Goal: Navigation & Orientation: Find specific page/section

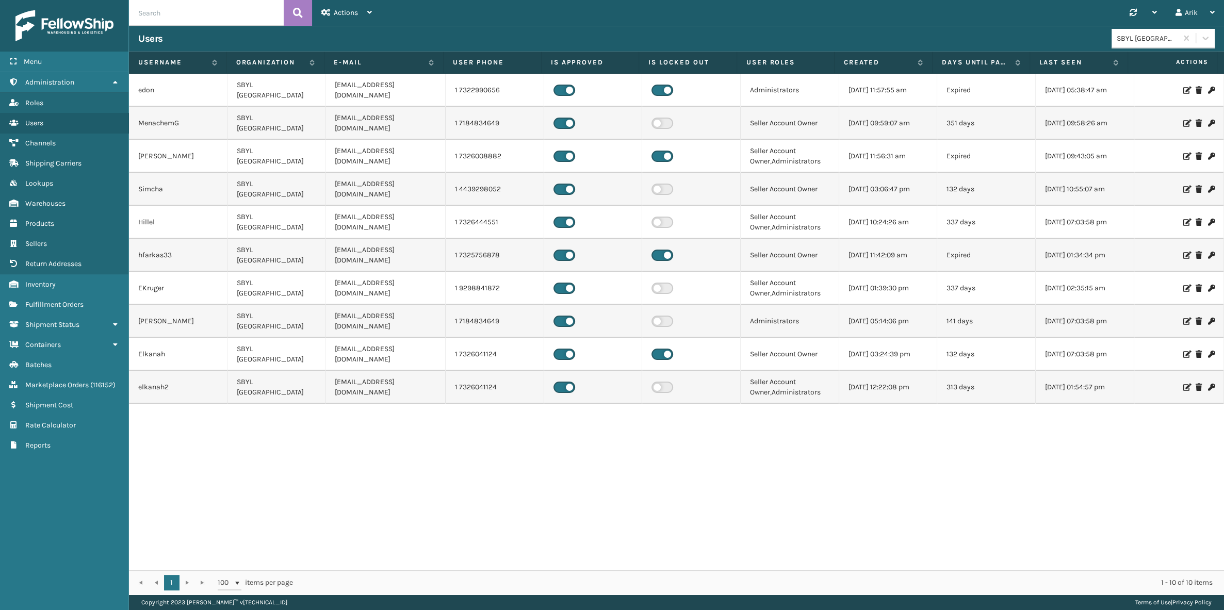
drag, startPoint x: 447, startPoint y: 31, endPoint x: 424, endPoint y: 35, distance: 23.5
click at [448, 30] on div "Users SBYL [GEOGRAPHIC_DATA]" at bounding box center [676, 39] width 1095 height 26
click at [36, 282] on span "Inventory" at bounding box center [40, 284] width 30 height 9
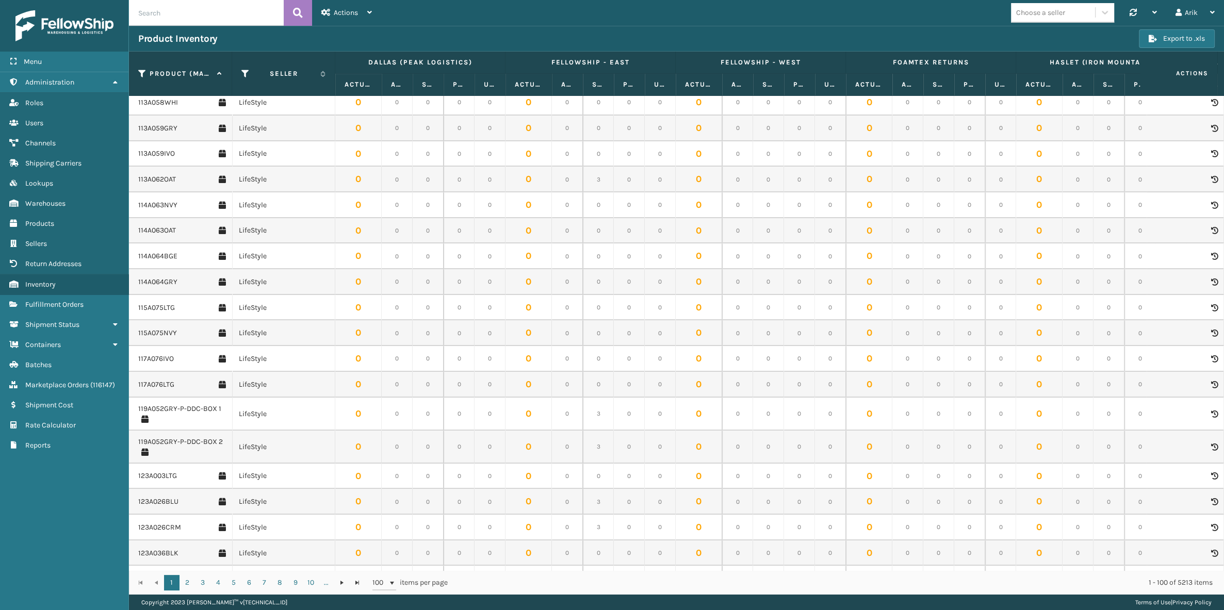
scroll to position [1265, 0]
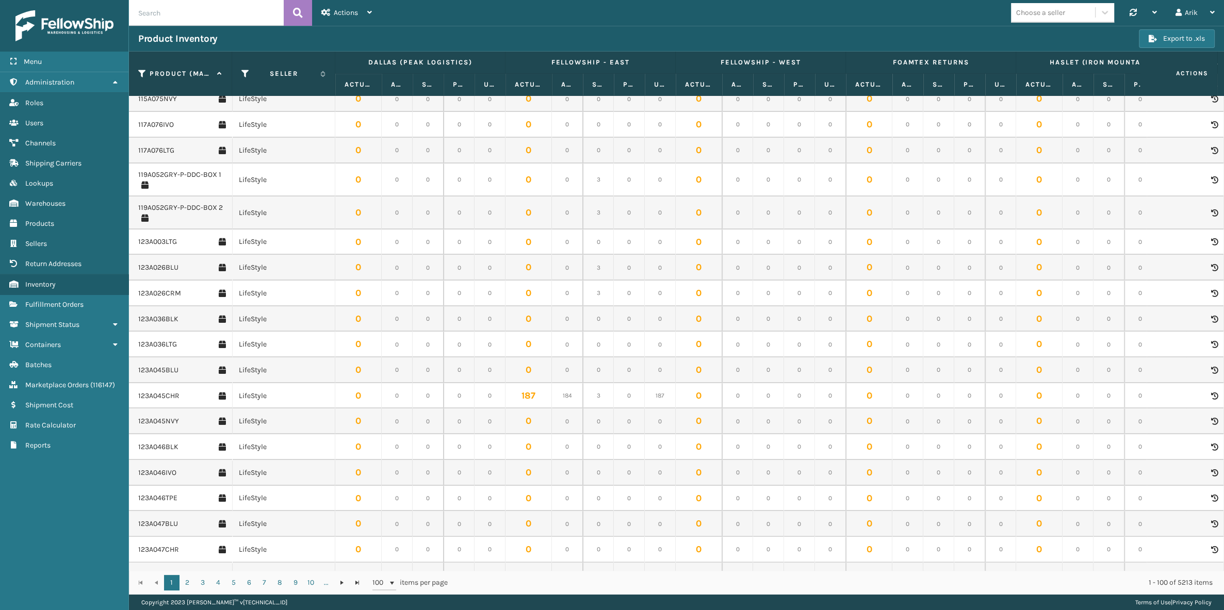
click at [1040, 13] on div "Choose a seller" at bounding box center [1040, 12] width 49 height 11
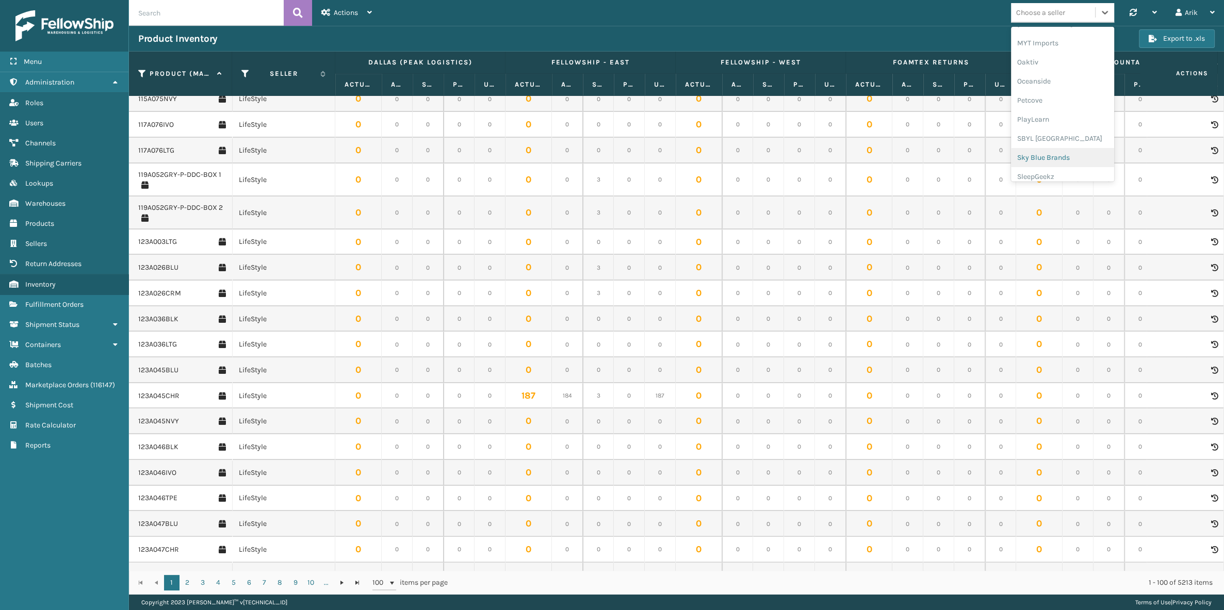
scroll to position [517, 0]
click at [1040, 113] on div "SBYL [GEOGRAPHIC_DATA]" at bounding box center [1062, 113] width 103 height 19
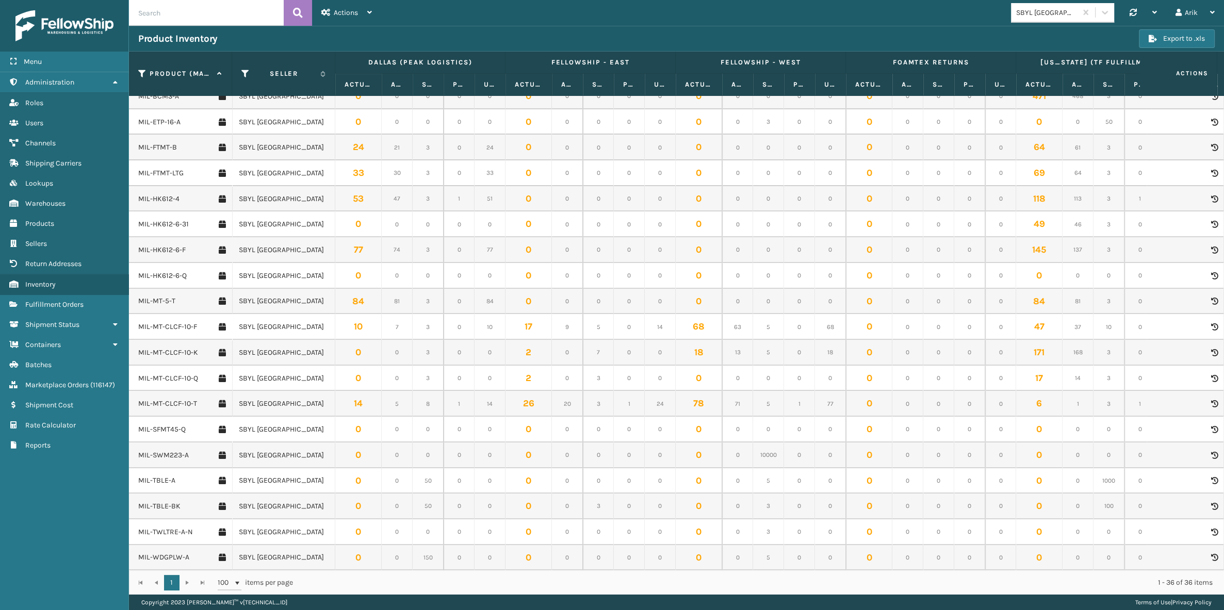
click at [494, 34] on div "Product Inventory" at bounding box center [638, 38] width 1000 height 12
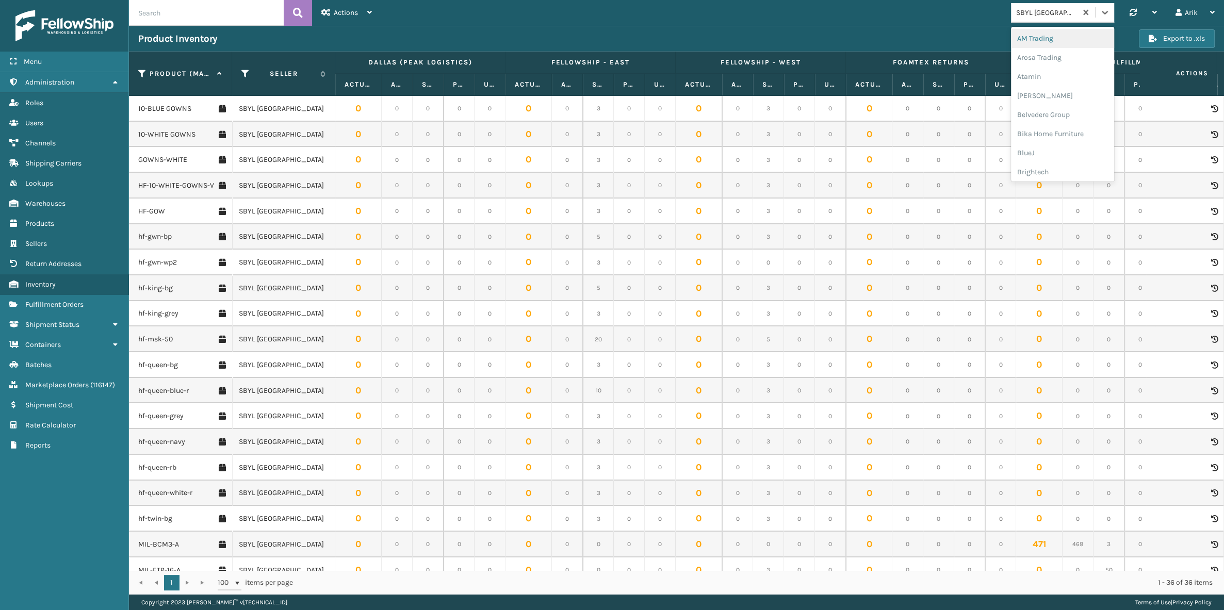
click at [1046, 19] on div "SBYL [GEOGRAPHIC_DATA]" at bounding box center [1043, 12] width 65 height 17
click at [66, 383] on span "Marketplace Orders" at bounding box center [56, 385] width 63 height 9
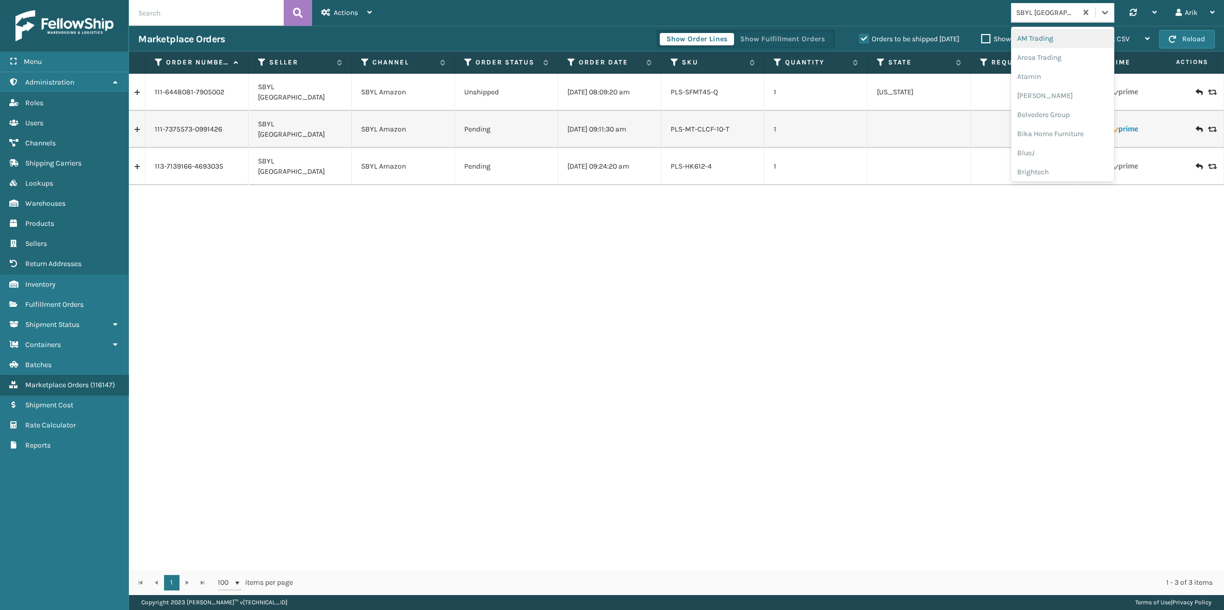
click at [1046, 13] on div "SBYL [GEOGRAPHIC_DATA]" at bounding box center [1046, 12] width 61 height 11
click at [1046, 80] on div "[PERSON_NAME]" at bounding box center [1062, 76] width 103 height 19
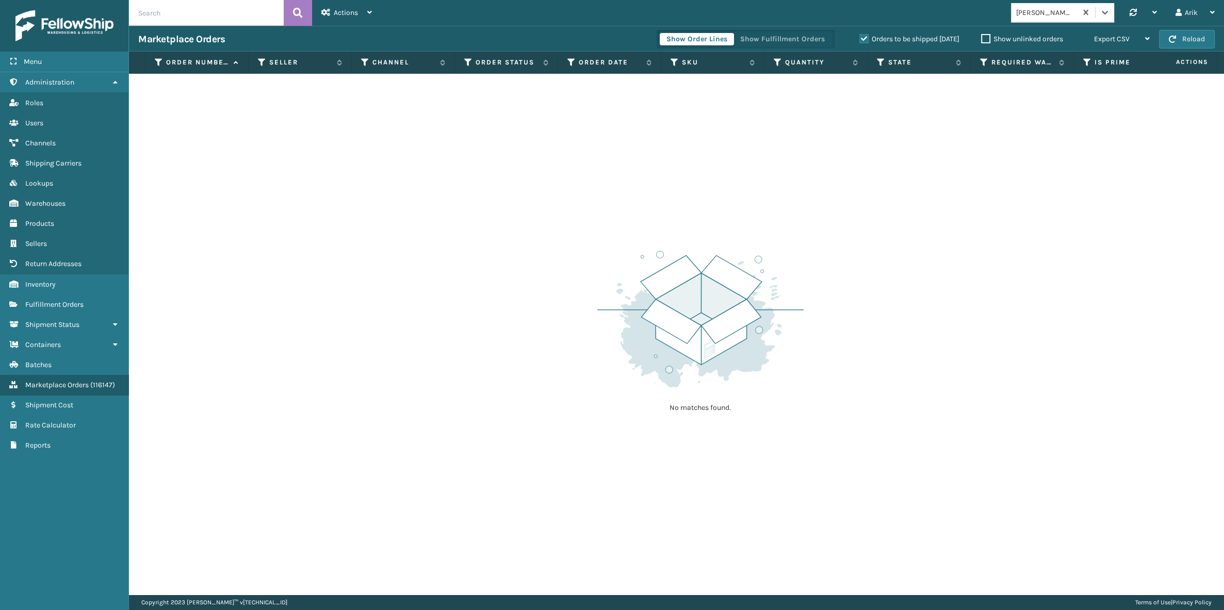
click at [865, 39] on label "Orders to be shipped [DATE]" at bounding box center [909, 39] width 100 height 9
click at [860, 39] on input "Orders to be shipped [DATE]" at bounding box center [859, 36] width 1 height 7
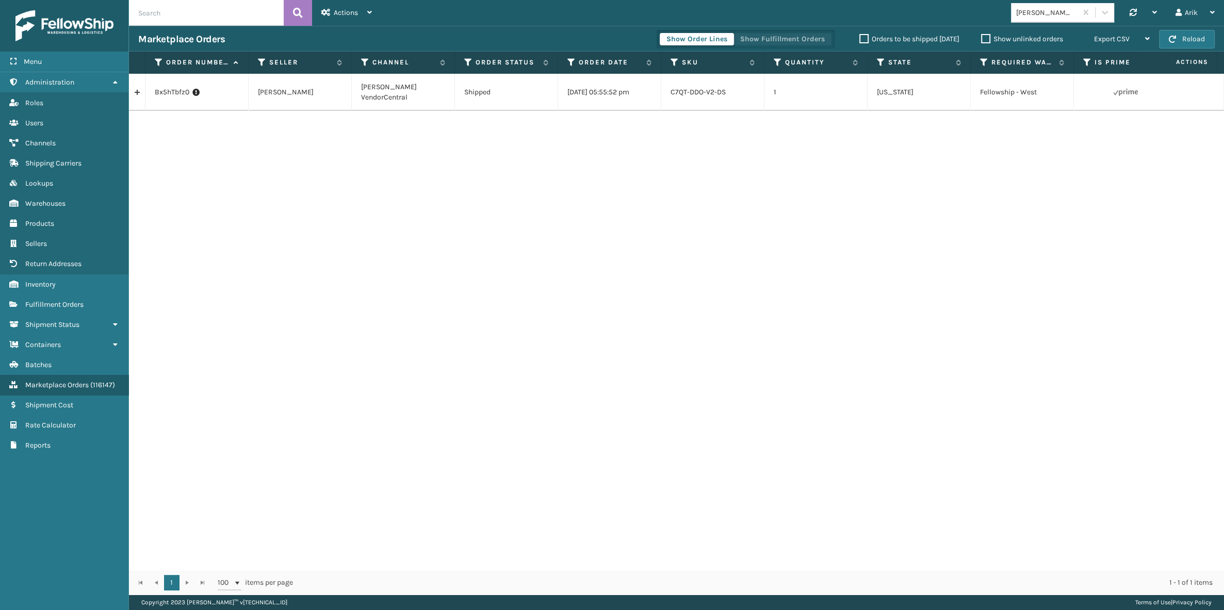
click at [763, 40] on button "Show Fulfillment Orders" at bounding box center [782, 39] width 98 height 12
click at [137, 91] on link at bounding box center [137, 92] width 16 height 17
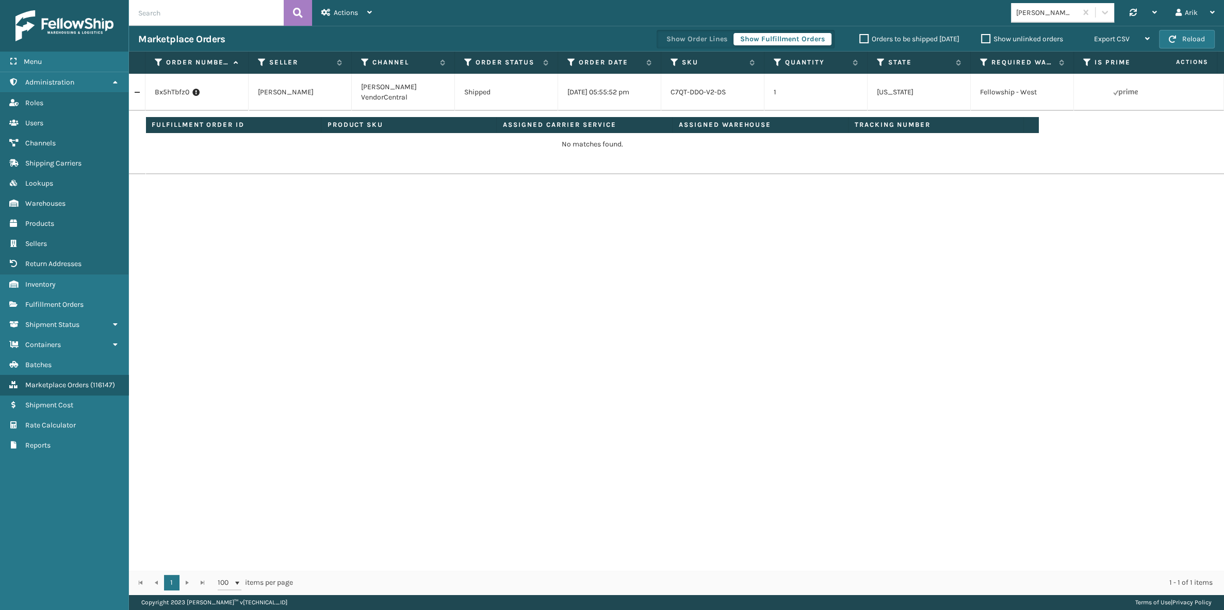
click at [401, 94] on td "[PERSON_NAME] VendorCentral" at bounding box center [403, 92] width 103 height 37
click at [406, 93] on td "[PERSON_NAME] VendorCentral" at bounding box center [403, 92] width 103 height 37
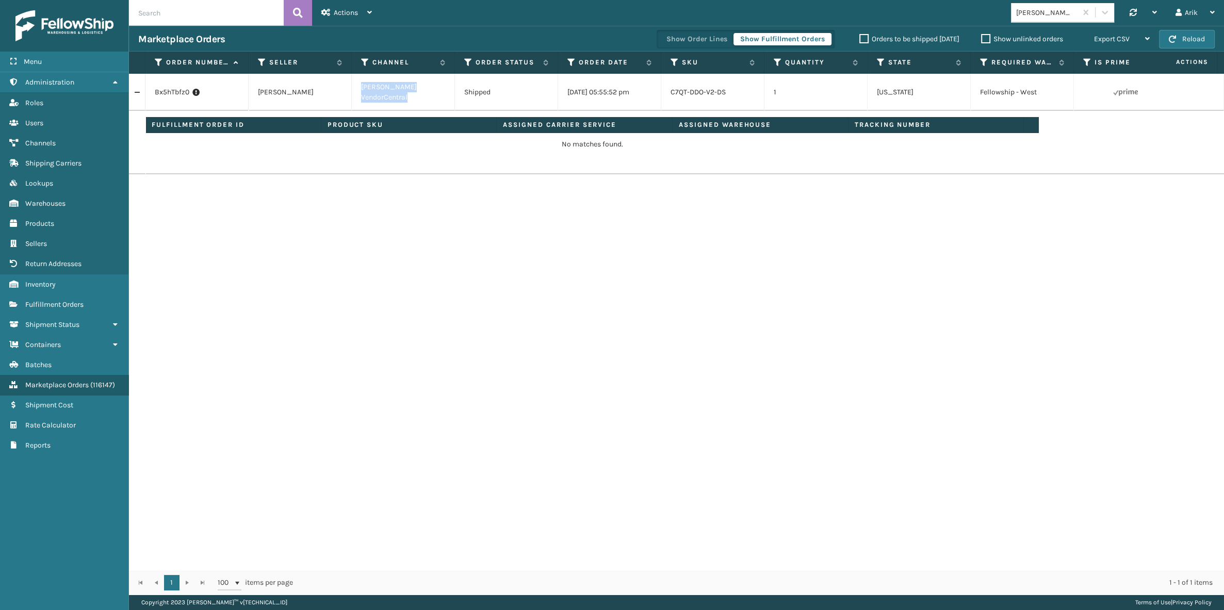
click at [397, 93] on td "[PERSON_NAME] VendorCentral" at bounding box center [403, 92] width 103 height 37
click at [50, 143] on span "Channels" at bounding box center [40, 143] width 30 height 9
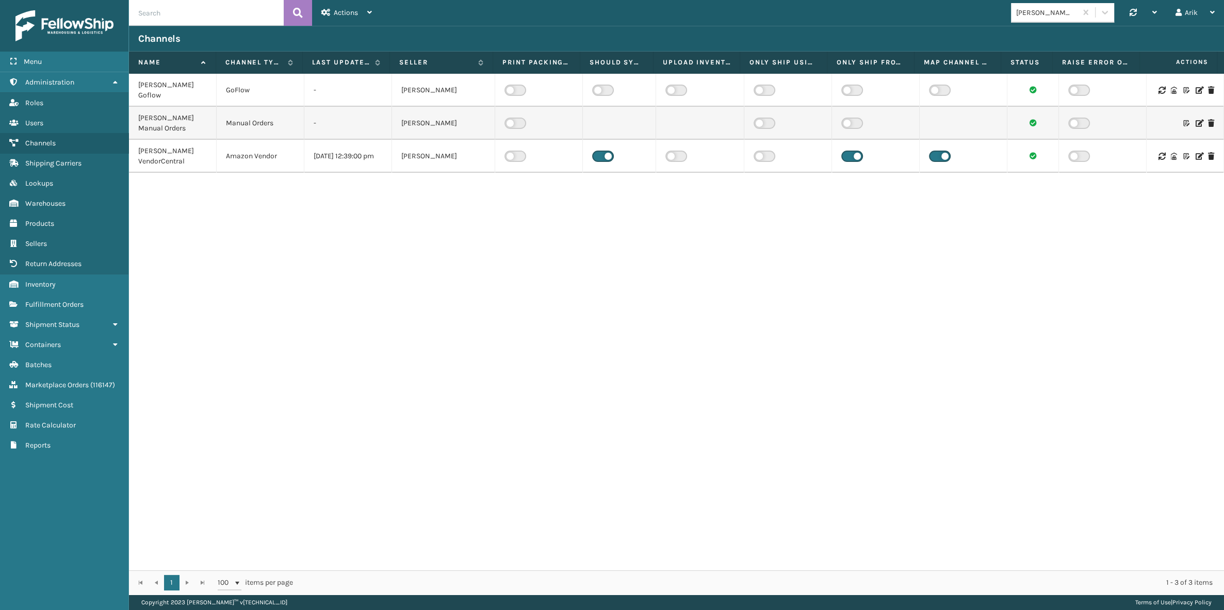
click at [492, 233] on div "[PERSON_NAME] Goflow GoFlow - [PERSON_NAME] Manual Orders Manual Orders - [PERS…" at bounding box center [676, 322] width 1095 height 497
